Goal: Navigation & Orientation: Find specific page/section

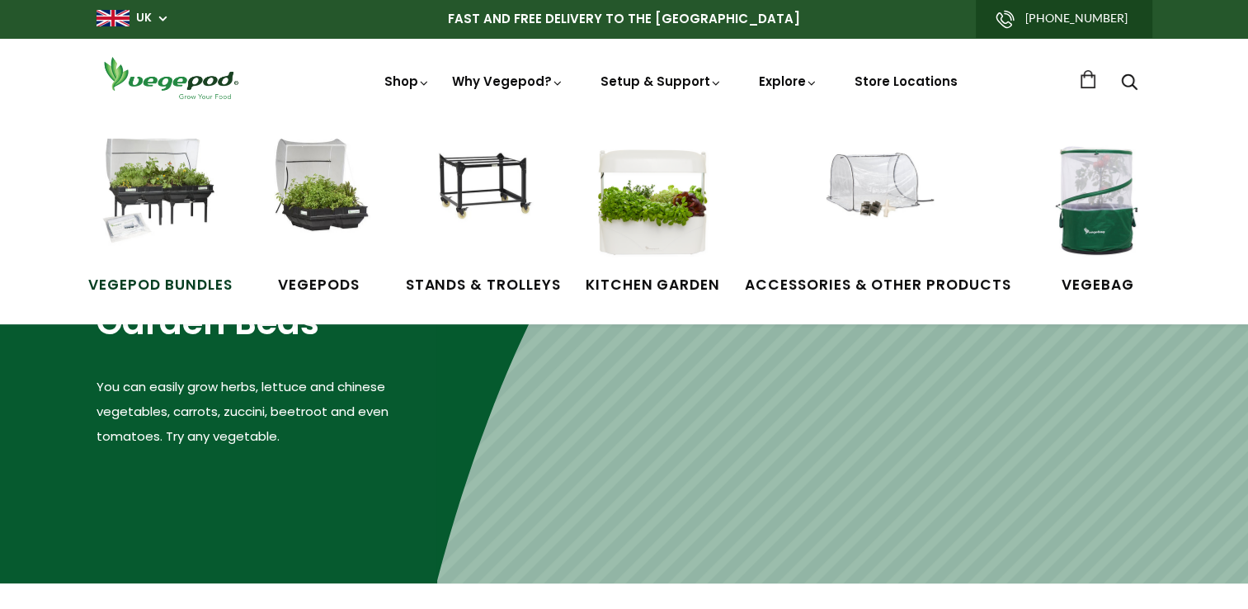
click at [175, 175] on img at bounding box center [160, 201] width 124 height 124
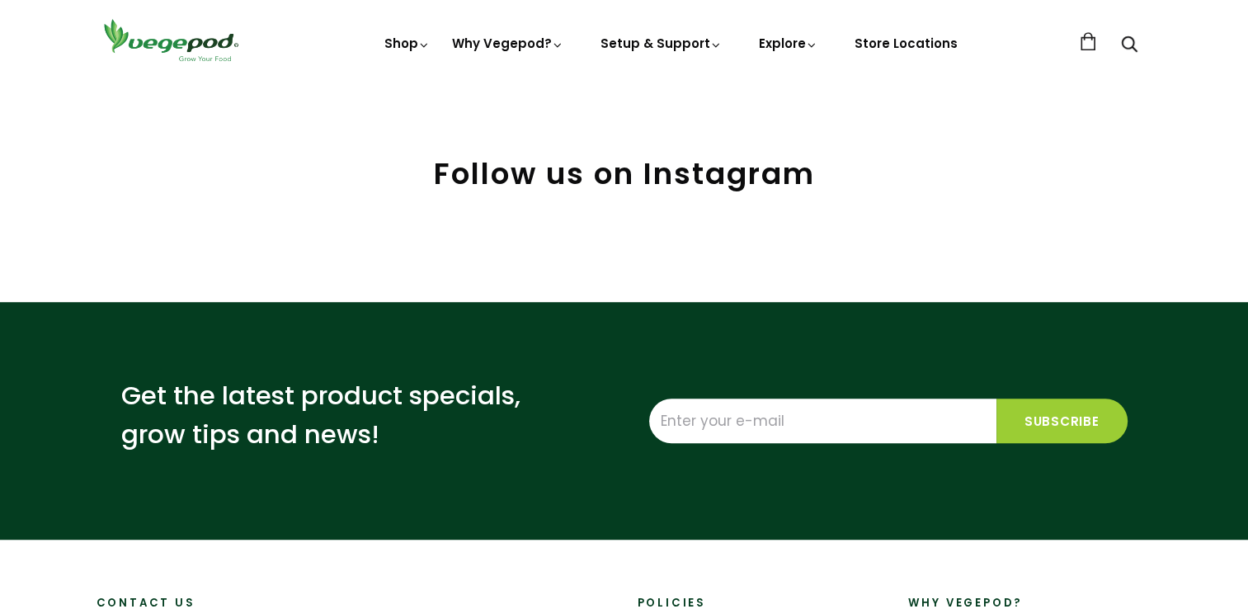
scroll to position [993, 0]
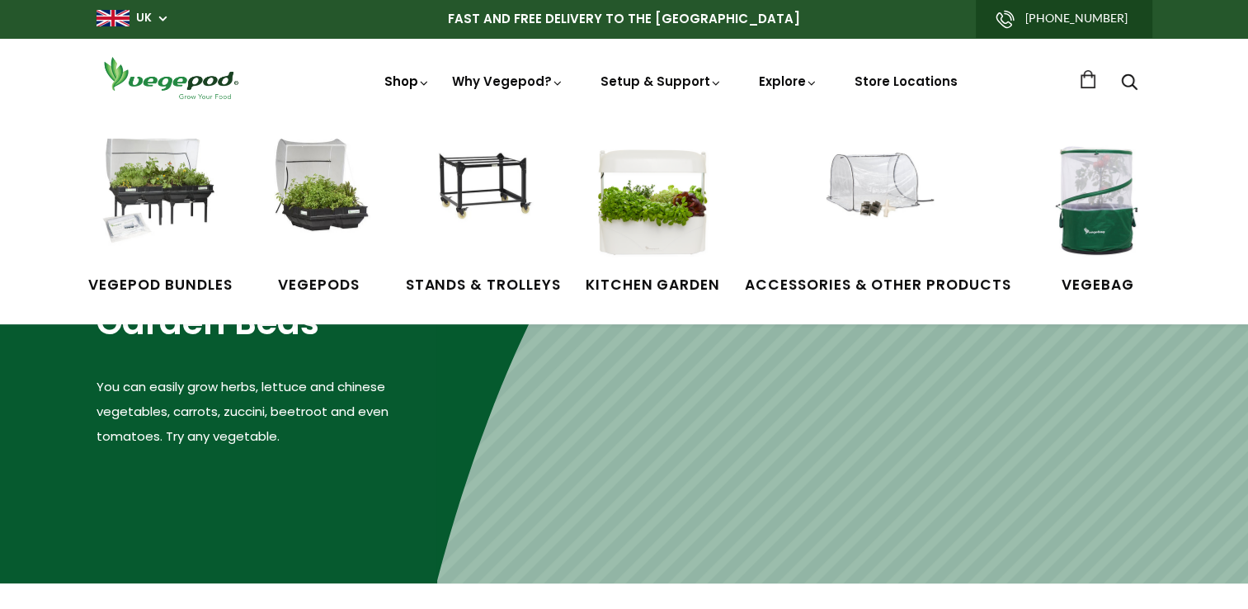
click at [395, 76] on link "Shop" at bounding box center [407, 105] width 46 height 64
click at [336, 202] on img at bounding box center [319, 201] width 124 height 124
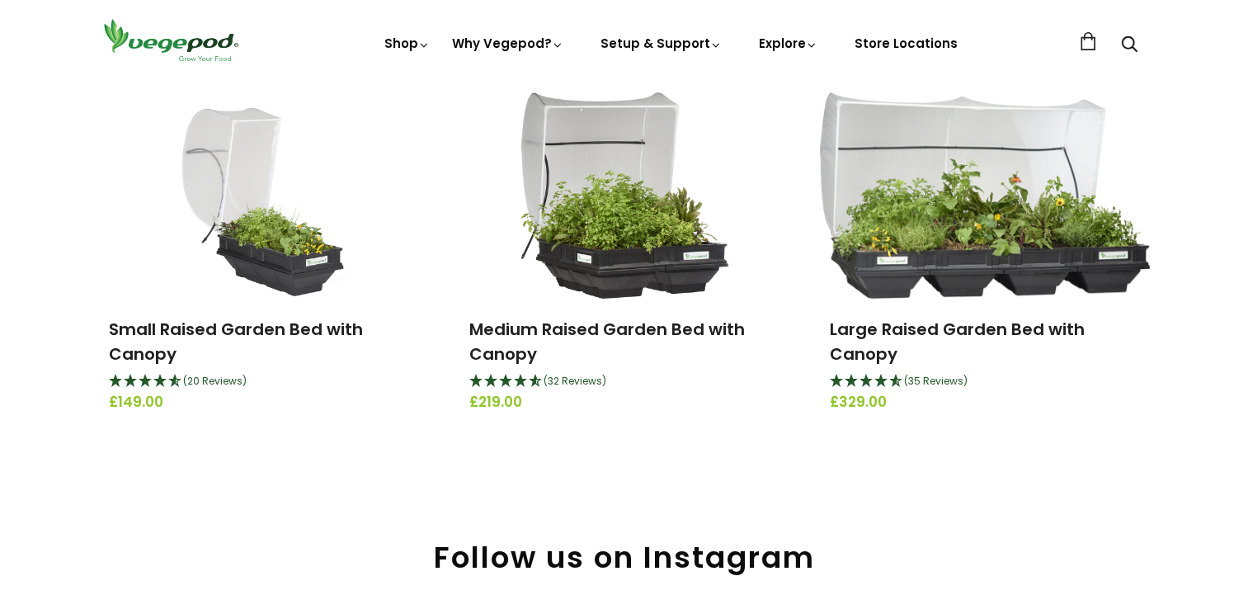
scroll to position [83, 0]
